Goal: Task Accomplishment & Management: Manage account settings

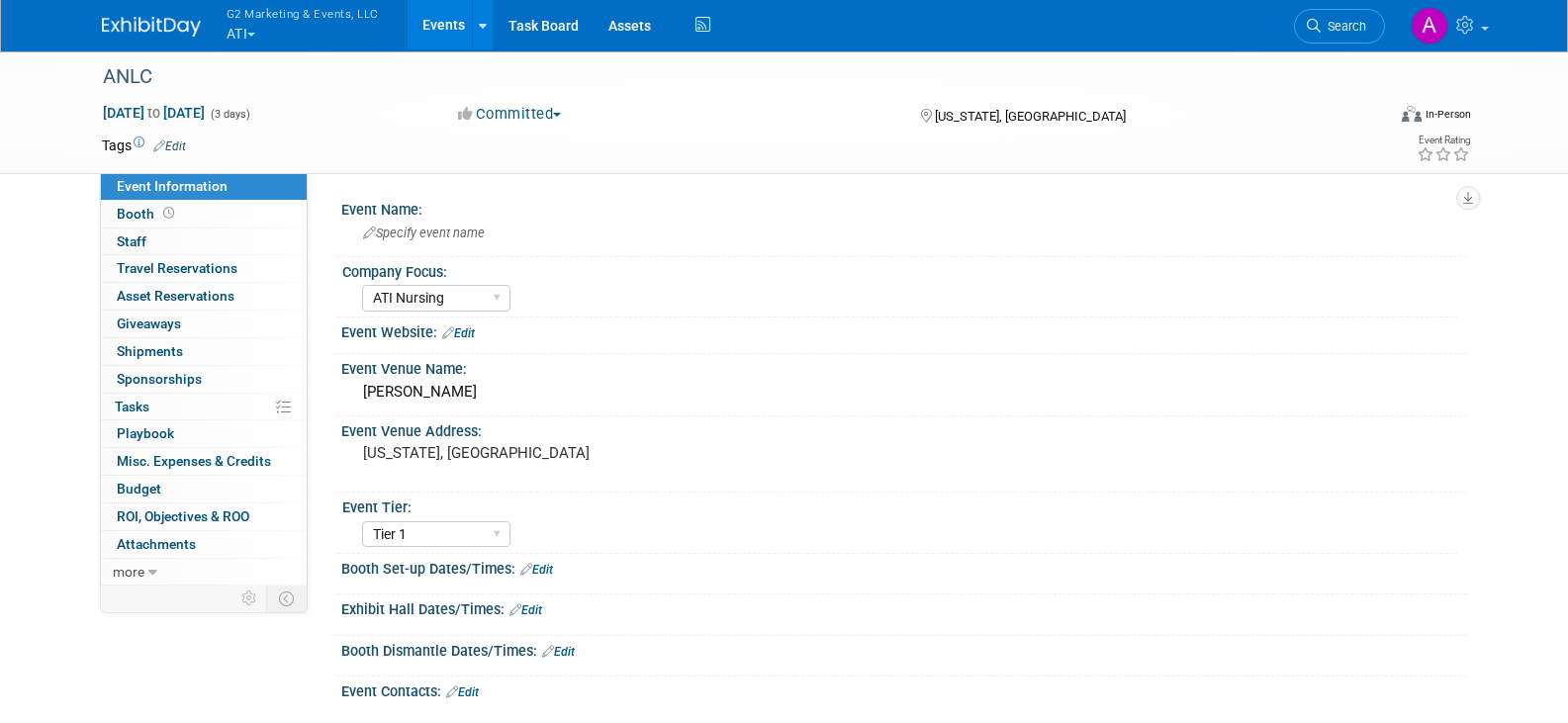
select select "ATI Nursing"
select select "Tier 1"
click at [261, 40] on button "G2 Marketing & Events, LLC ATI" at bounding box center [314, 25] width 179 height 51
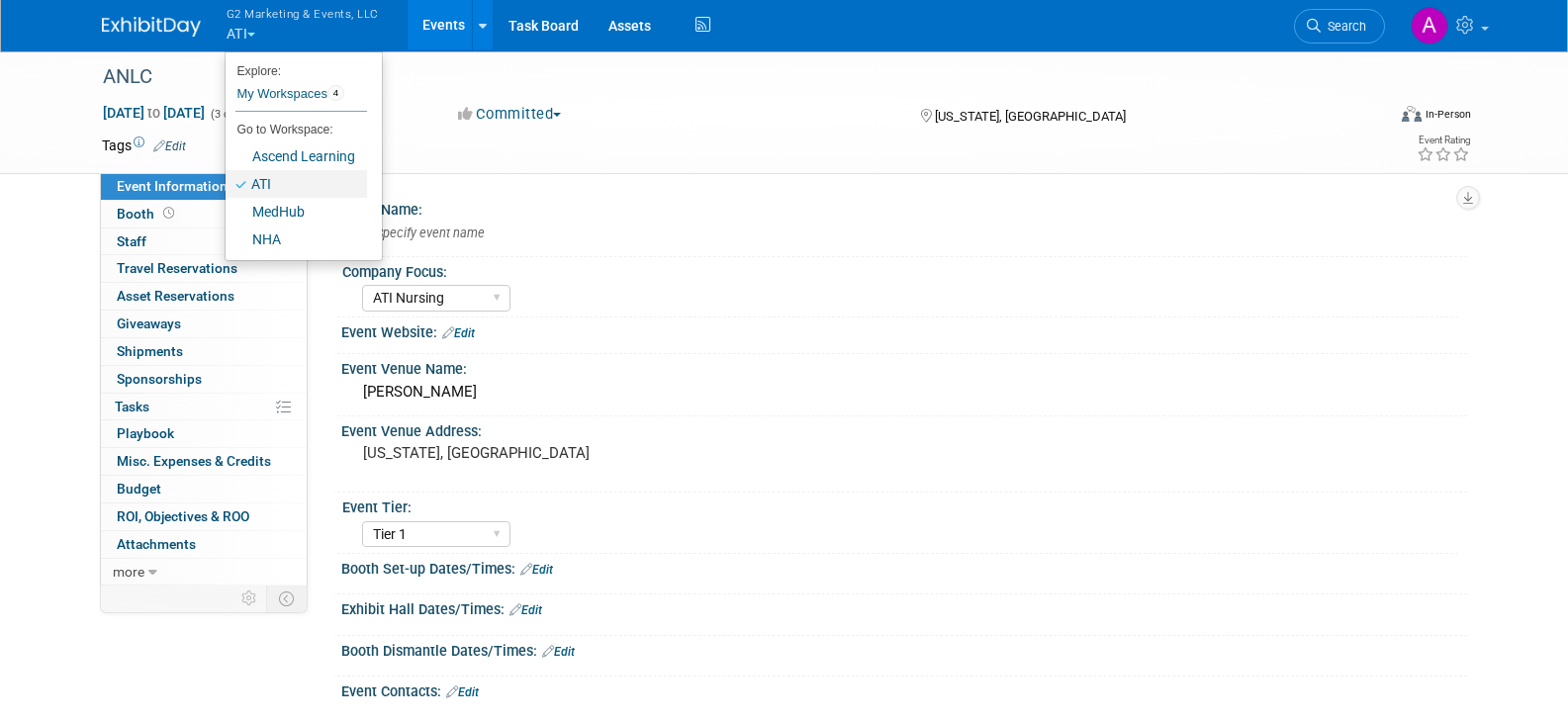
click at [264, 186] on link "ATI" at bounding box center [297, 184] width 142 height 28
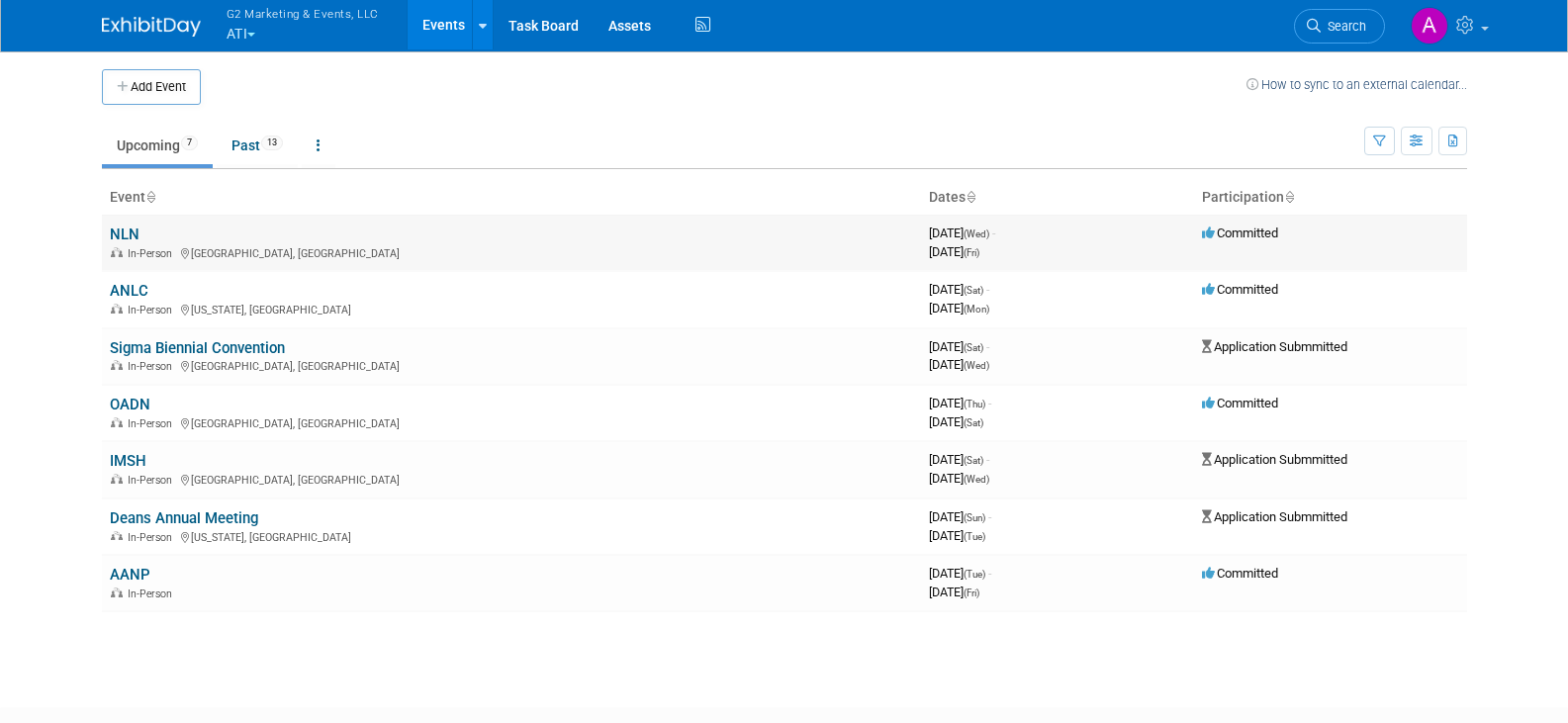
click at [122, 224] on td "NLN In-Person Orlando, FL" at bounding box center [511, 243] width 818 height 56
click at [127, 238] on link "NLN" at bounding box center [125, 235] width 30 height 18
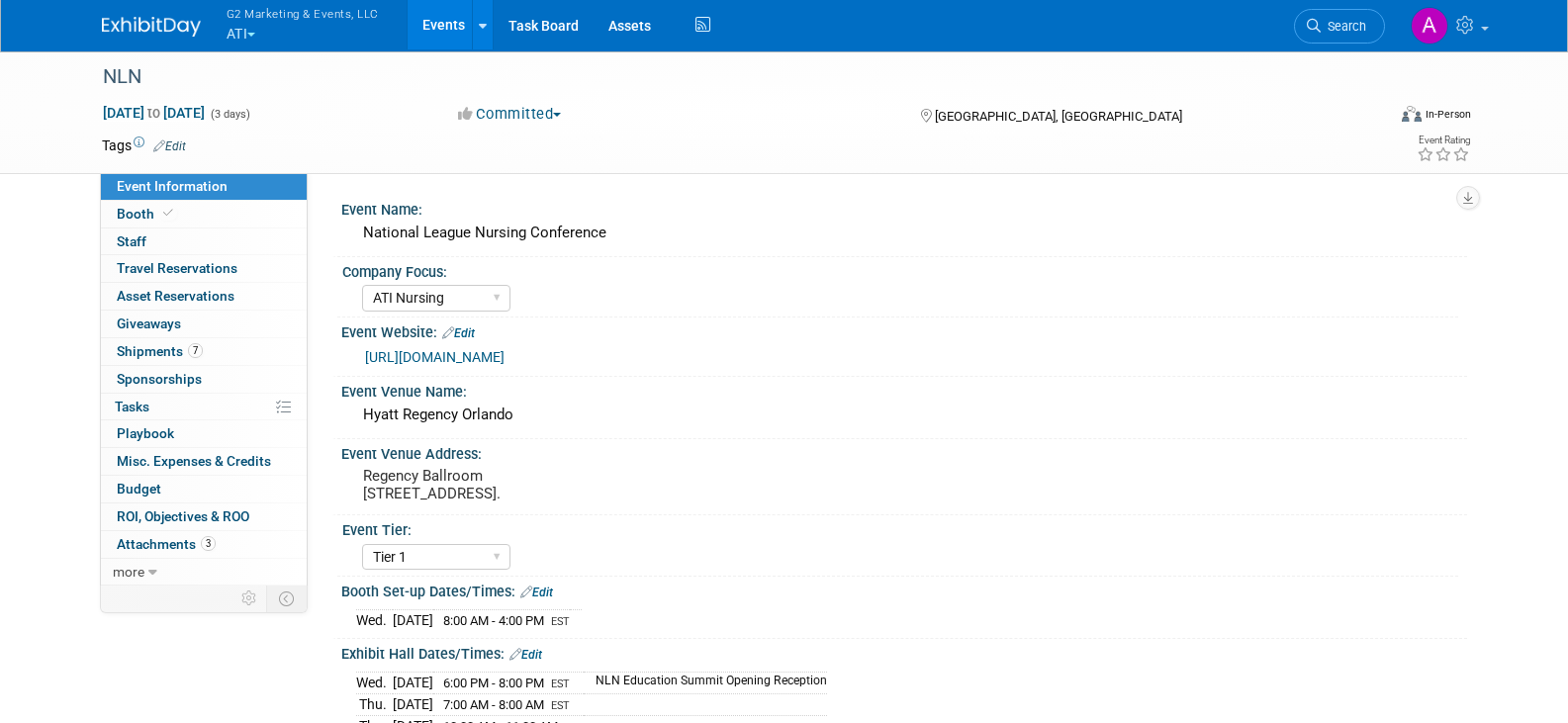
select select "ATI Nursing"
select select "Tier 1"
select select "Show Rented App/Device"
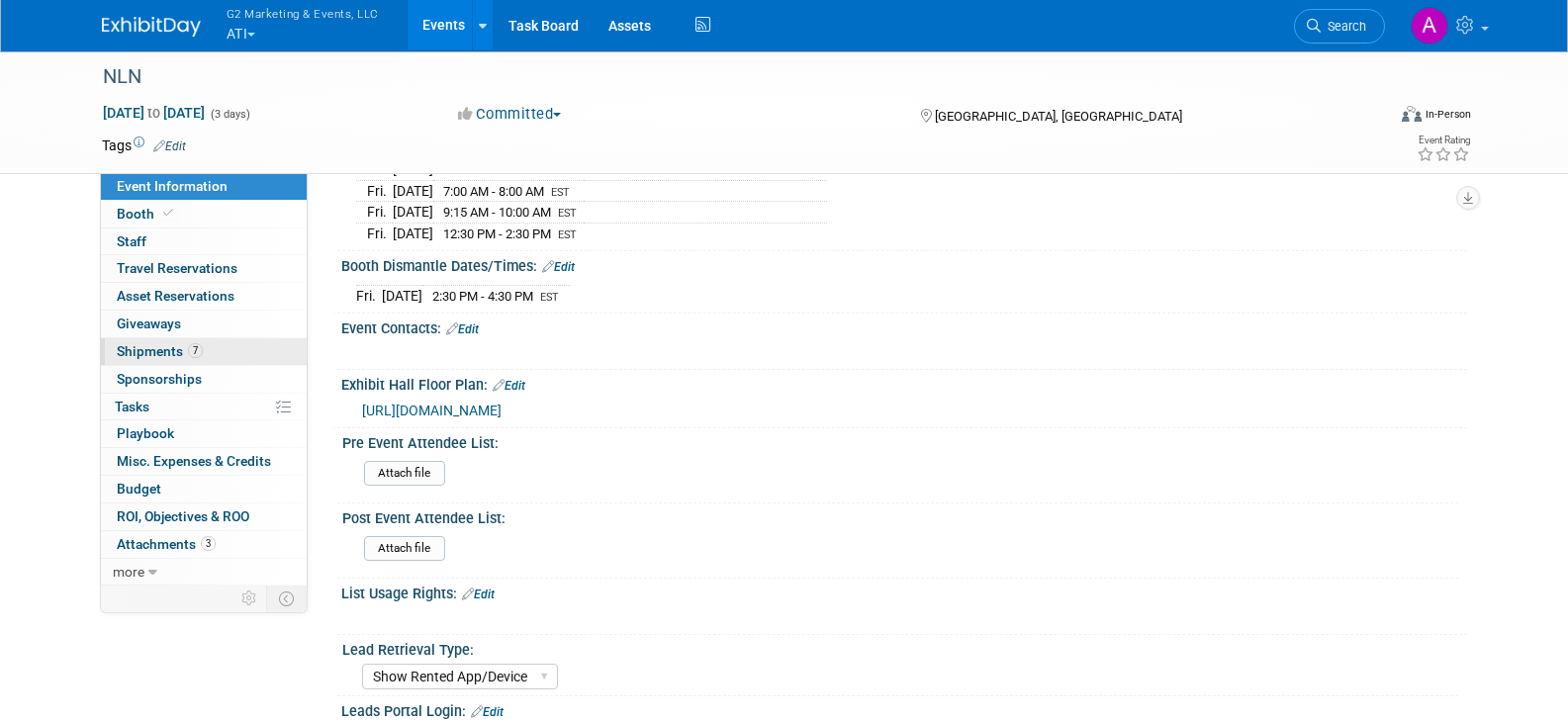
scroll to position [594, 0]
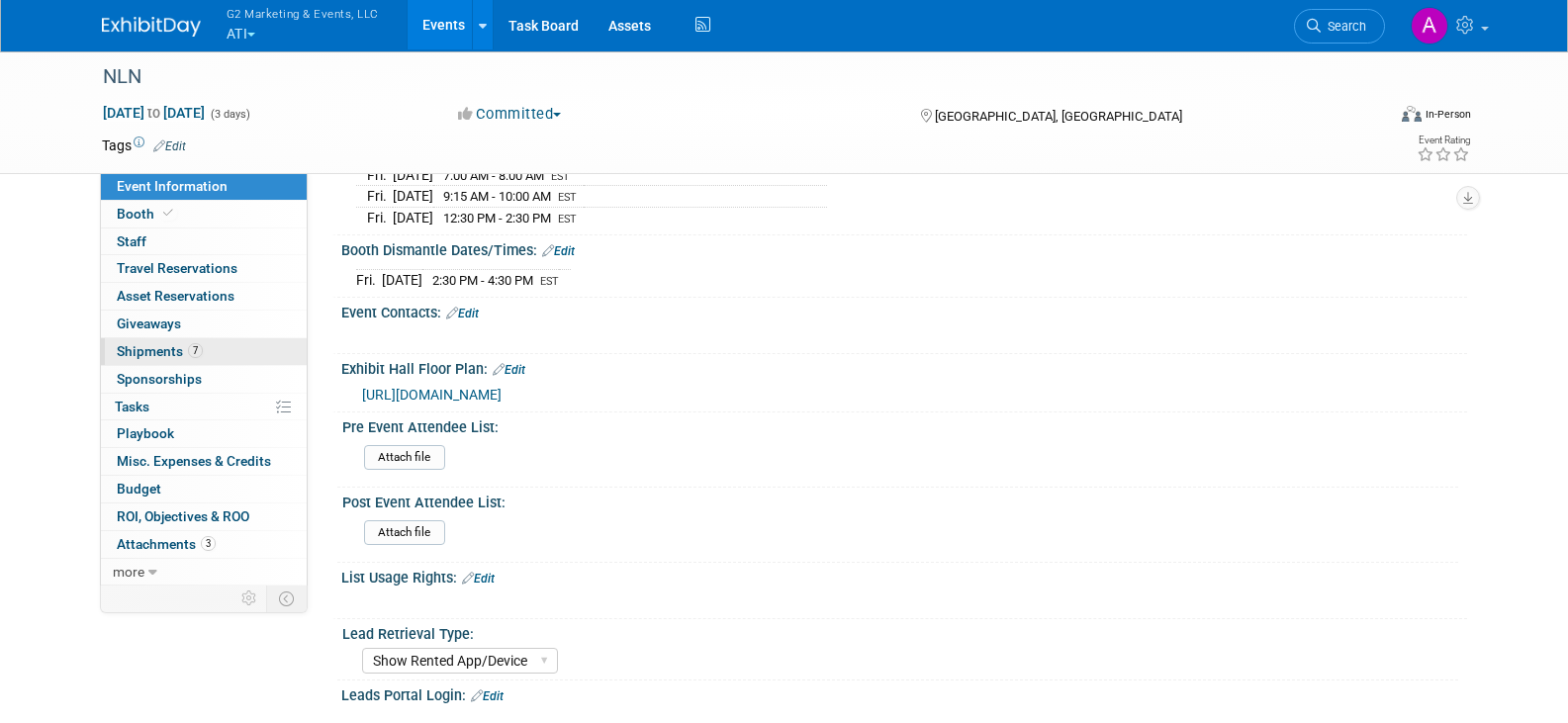
click at [155, 342] on link "7 Shipments 7" at bounding box center [204, 351] width 206 height 27
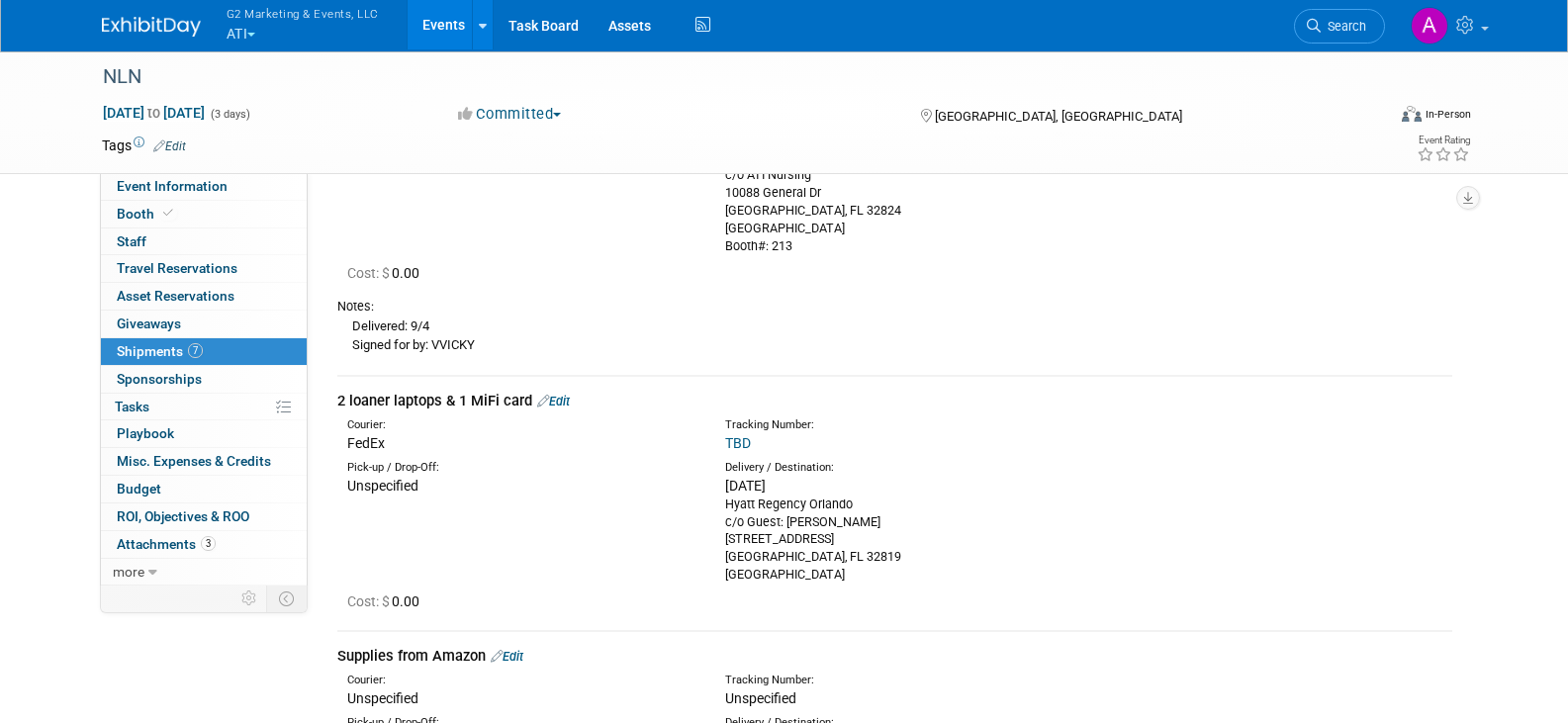
scroll to position [693, 0]
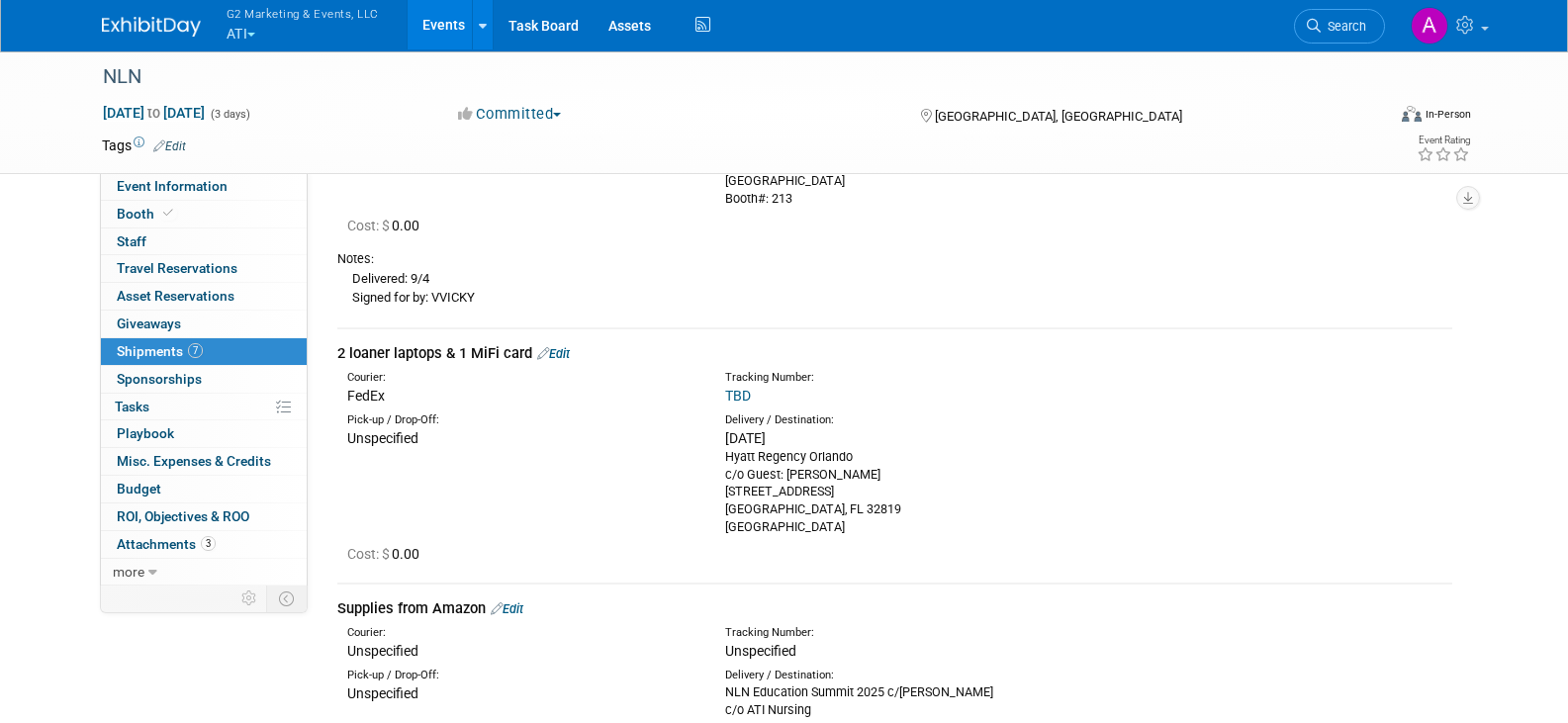
click at [560, 350] on link "Edit" at bounding box center [553, 353] width 33 height 15
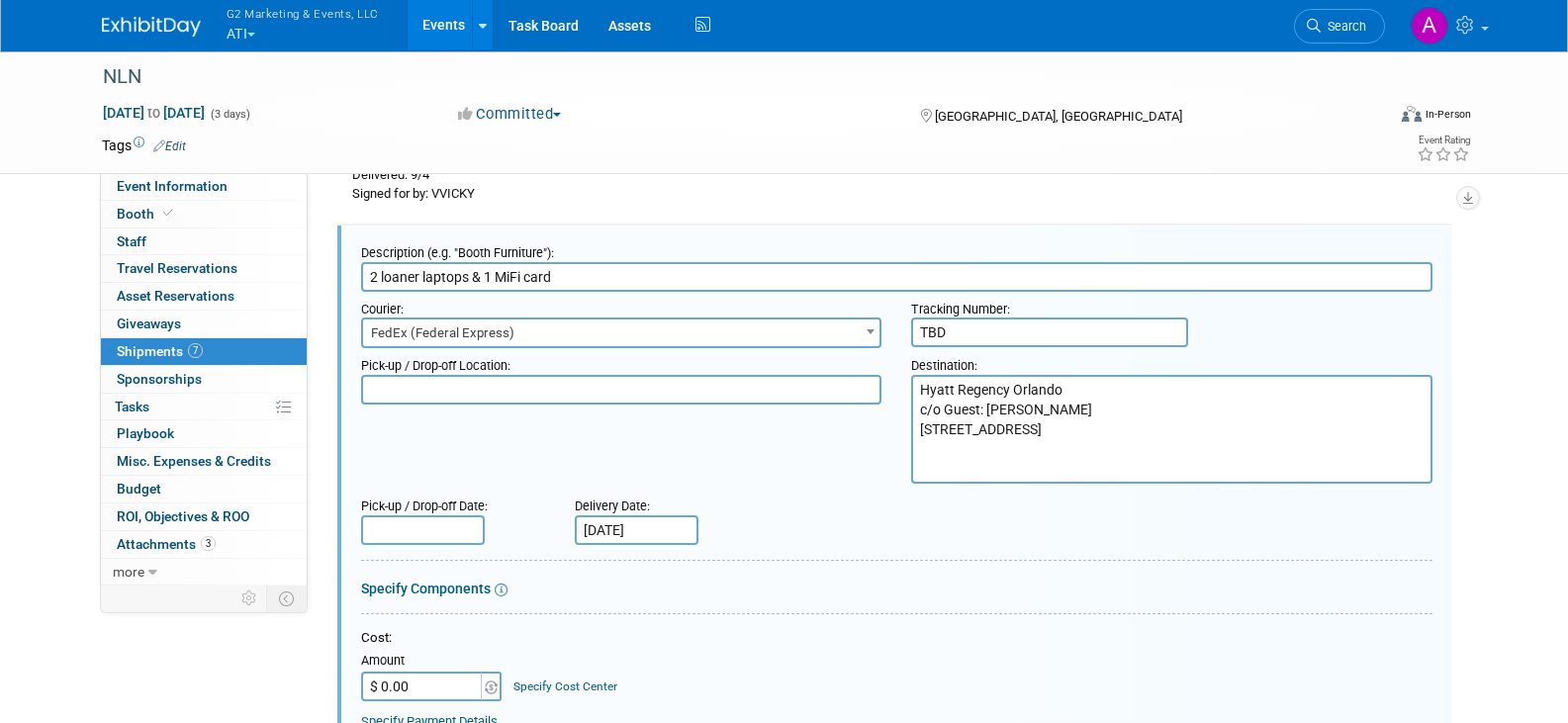
scroll to position [0, 0]
click at [929, 337] on input "TBD" at bounding box center [1049, 333] width 277 height 30
paste input "591178055807"
type input "591178055807"
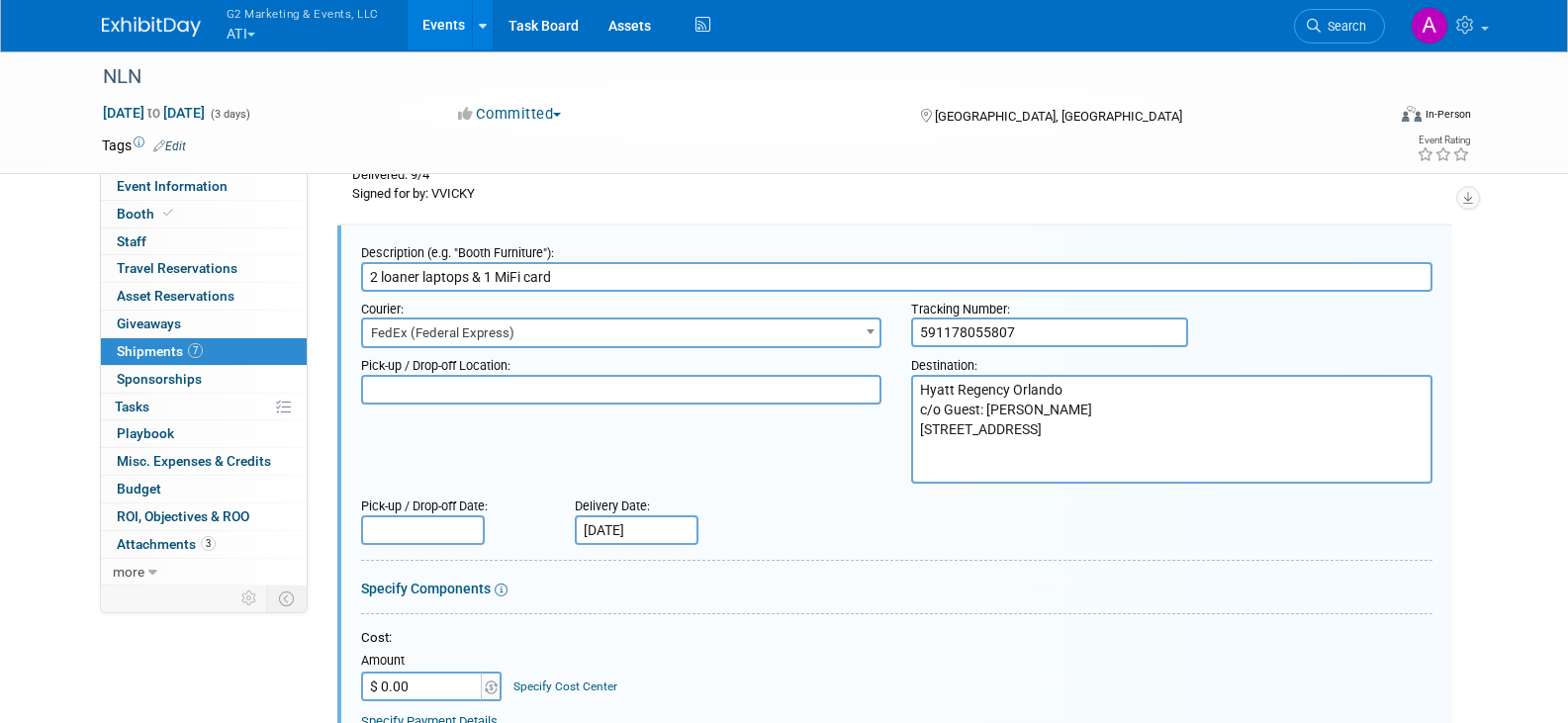
click at [665, 523] on input "Sep 15, 2025" at bounding box center [637, 531] width 124 height 30
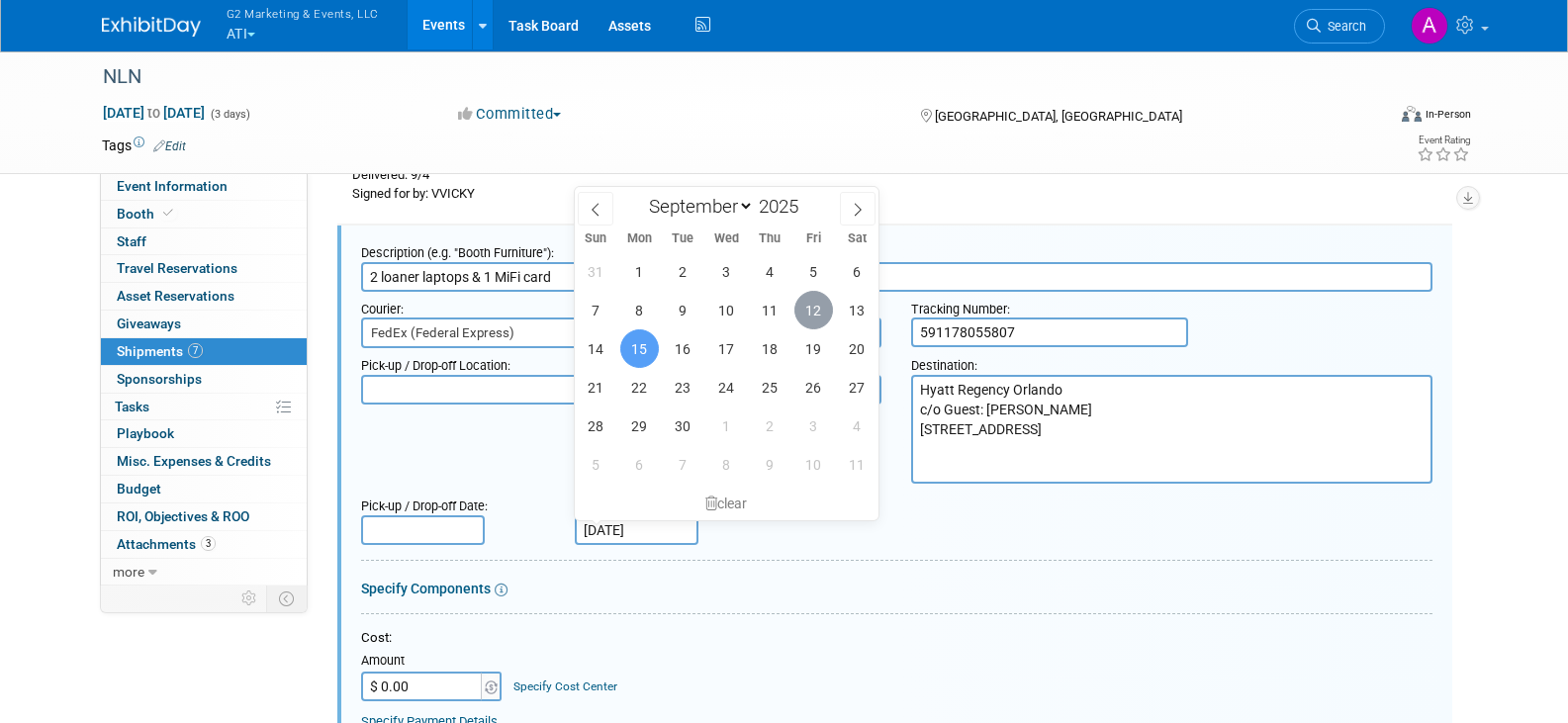
click at [813, 316] on span "12" at bounding box center [813, 310] width 39 height 39
type input "Sep 12, 2025"
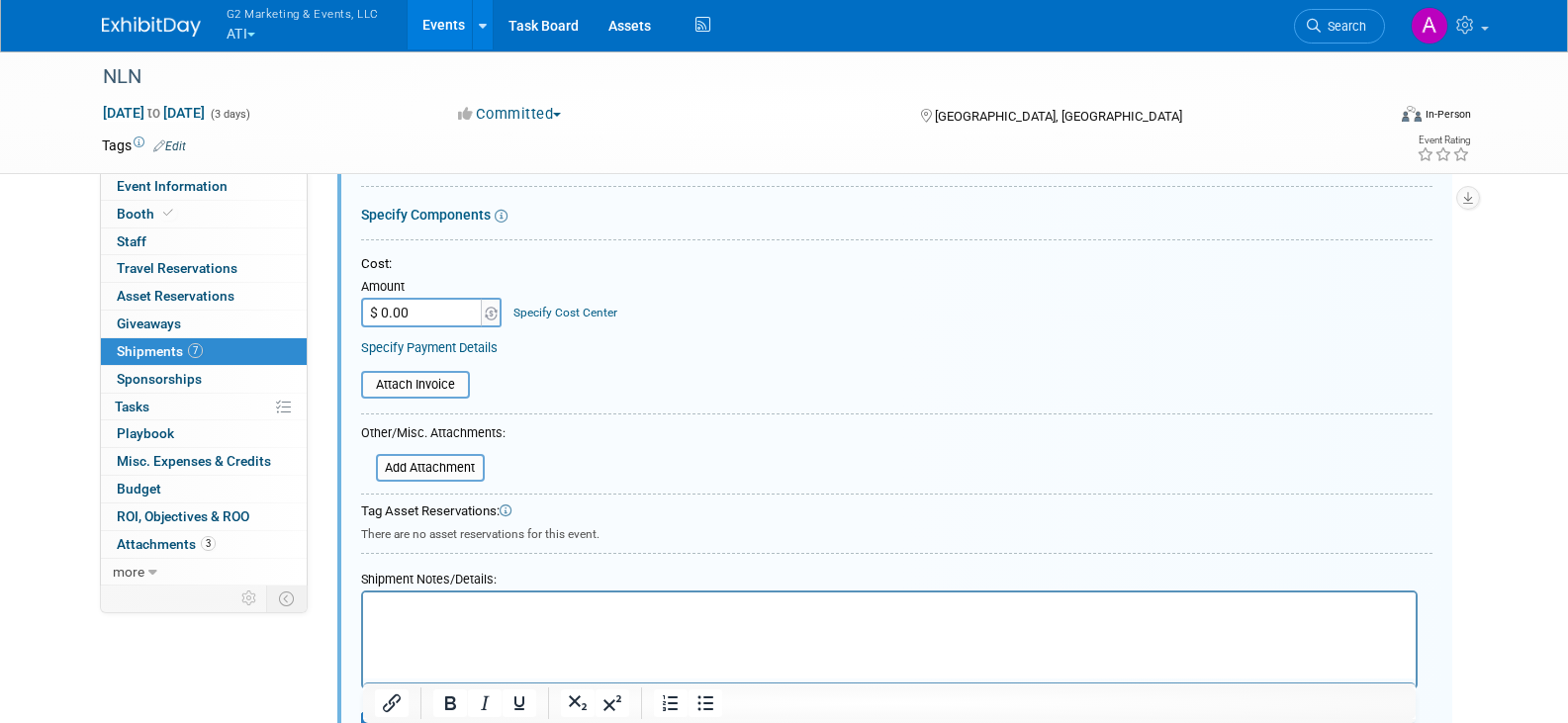
scroll to position [1292, 0]
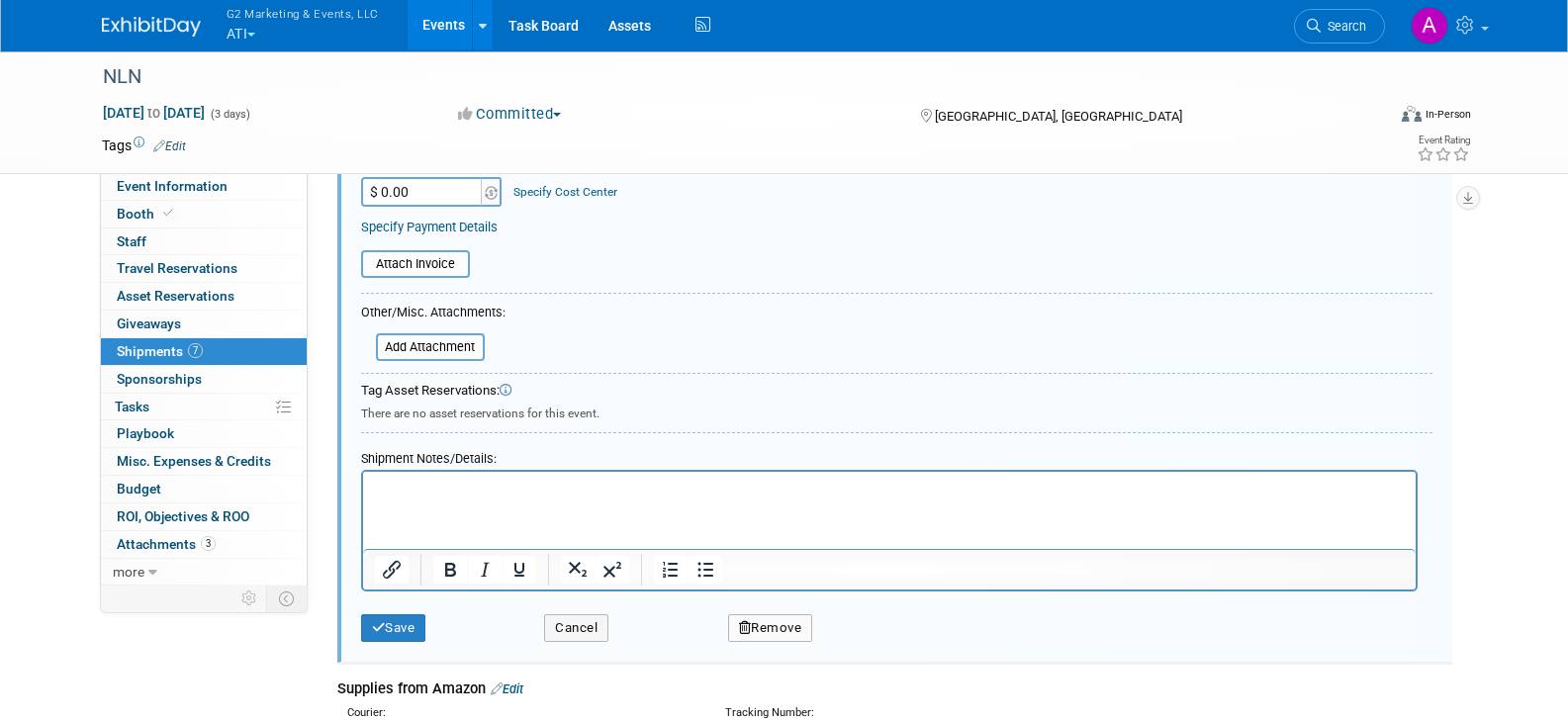
click at [435, 482] on p "Rich Text Area. Press ALT-0 for help." at bounding box center [888, 489] width 1029 height 20
click at [538, 494] on p "Rich Text Area. Press ALT-0 for help." at bounding box center [888, 489] width 1029 height 20
paste body "Rich Text Area. Press ALT-0 for help."
click at [537, 494] on p "Signed for by: N.Rick" at bounding box center [888, 489] width 1029 height 20
click at [408, 625] on button "Save" at bounding box center [393, 629] width 65 height 28
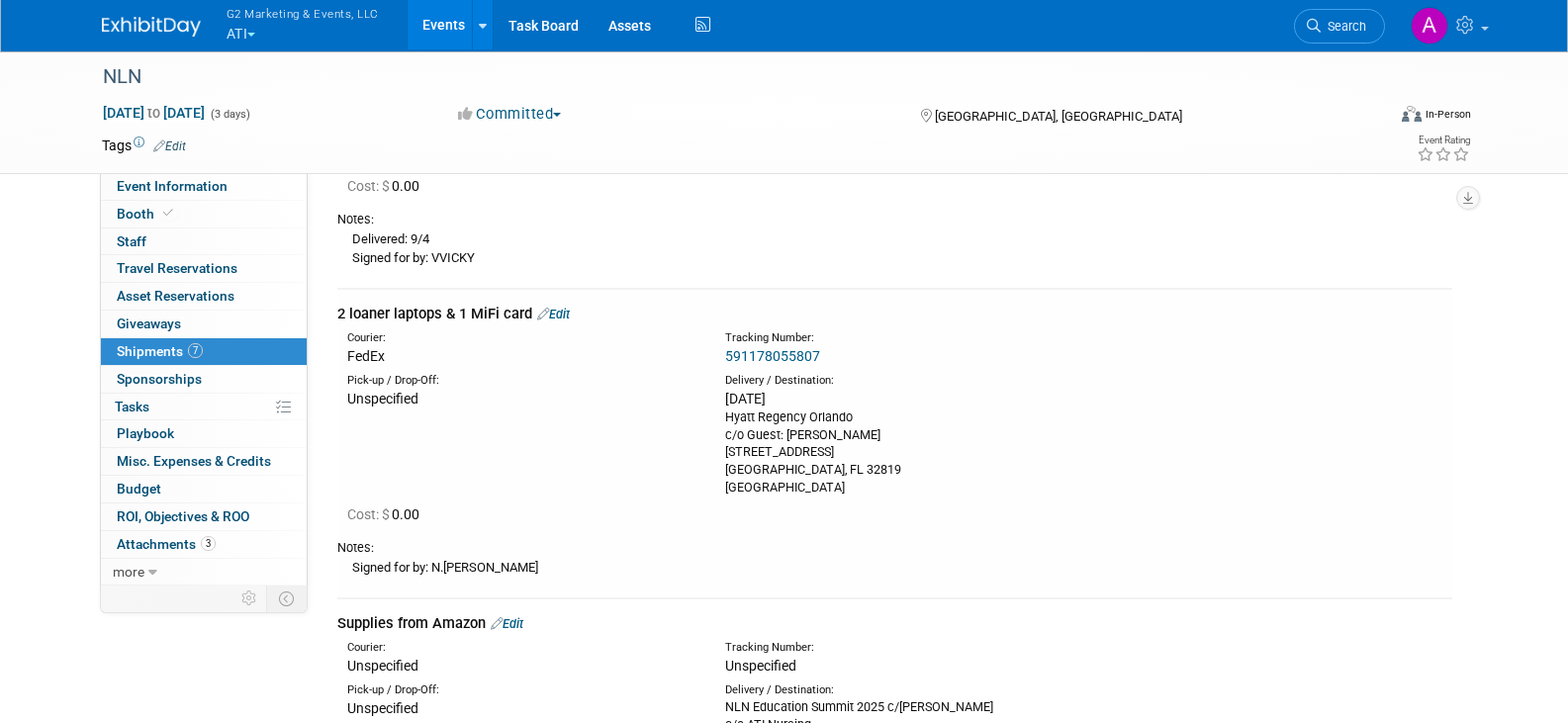
scroll to position [698, 0]
